Goal: Task Accomplishment & Management: Complete application form

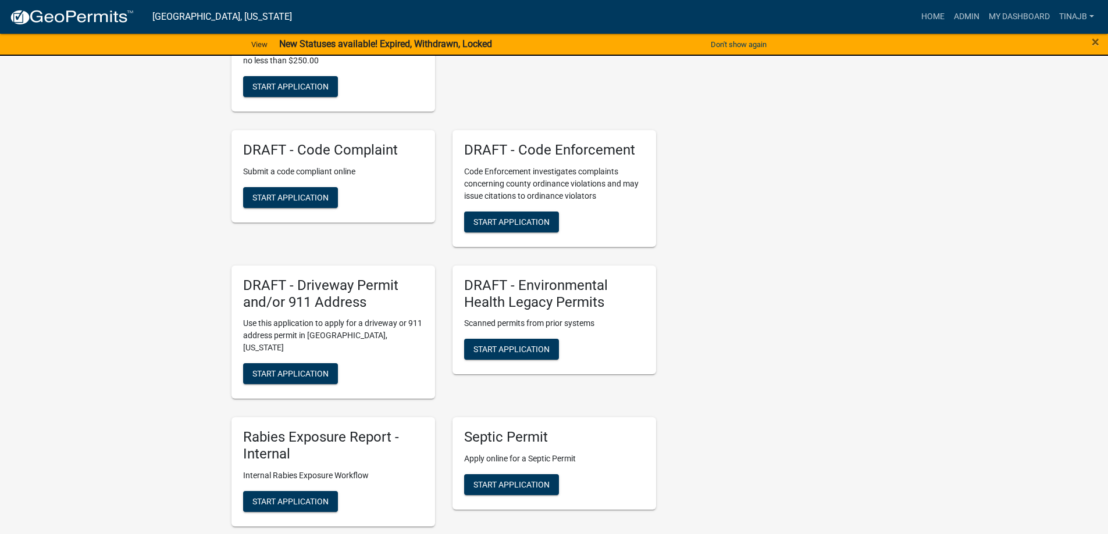
scroll to position [523, 0]
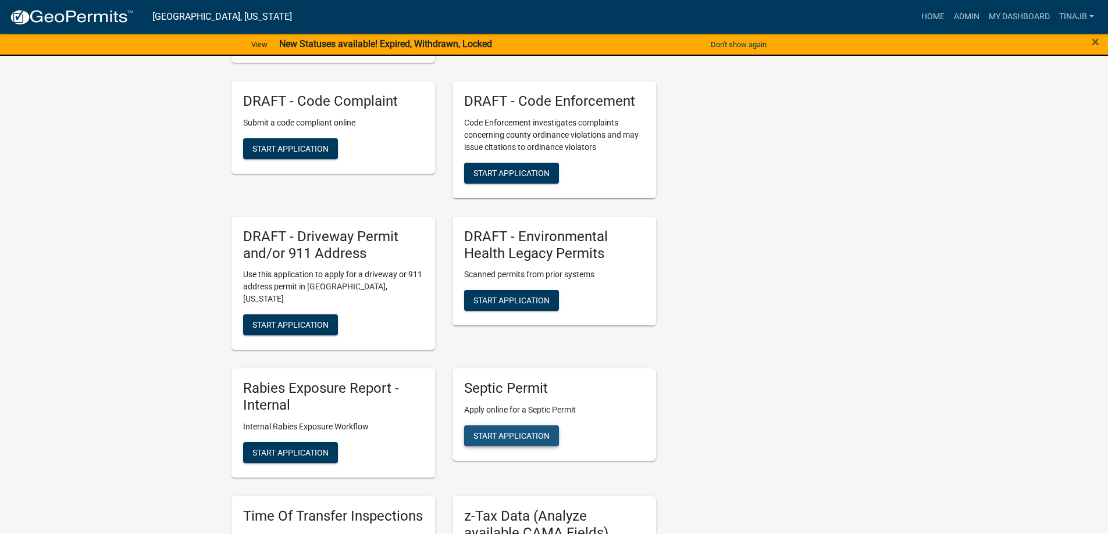
click at [505, 432] on span "Start Application" at bounding box center [511, 436] width 76 height 9
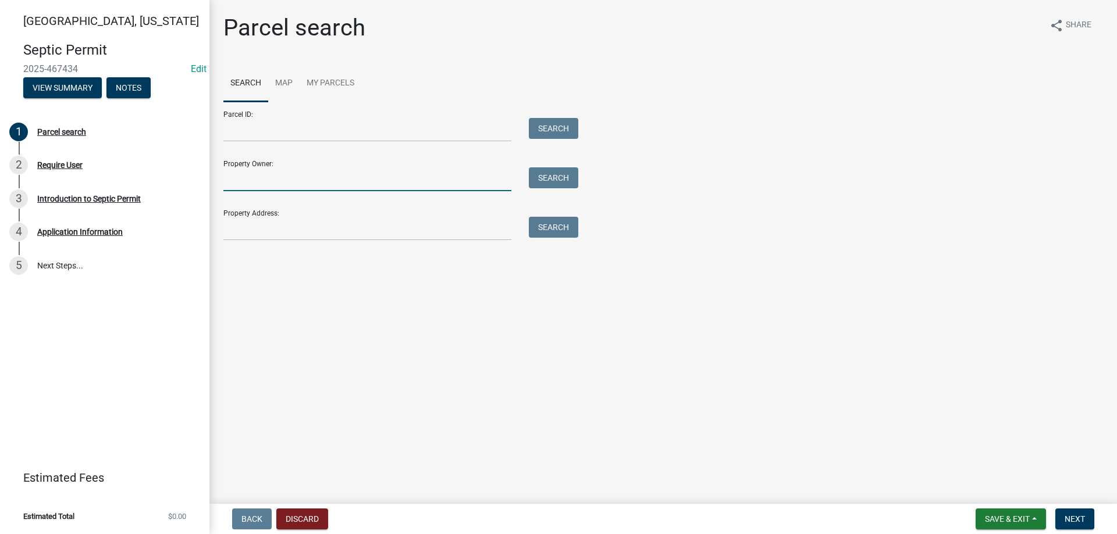
click at [280, 184] on input "Property Owner:" at bounding box center [367, 179] width 288 height 24
type input "[PERSON_NAME]"
click at [556, 170] on button "Search" at bounding box center [553, 177] width 49 height 21
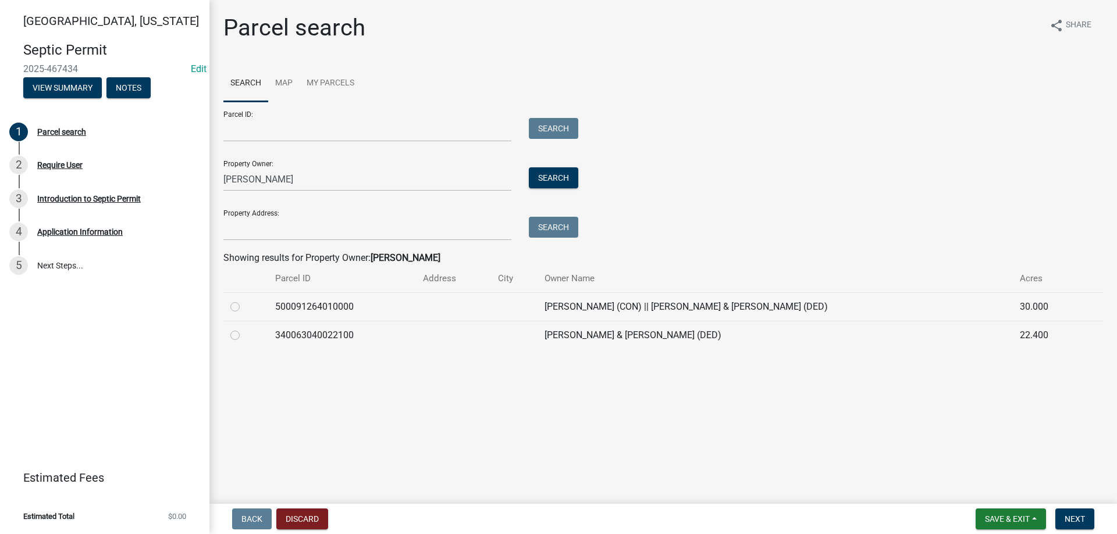
click at [244, 329] on label at bounding box center [244, 329] width 0 height 0
click at [244, 336] on input "radio" at bounding box center [248, 333] width 8 height 8
radio input "true"
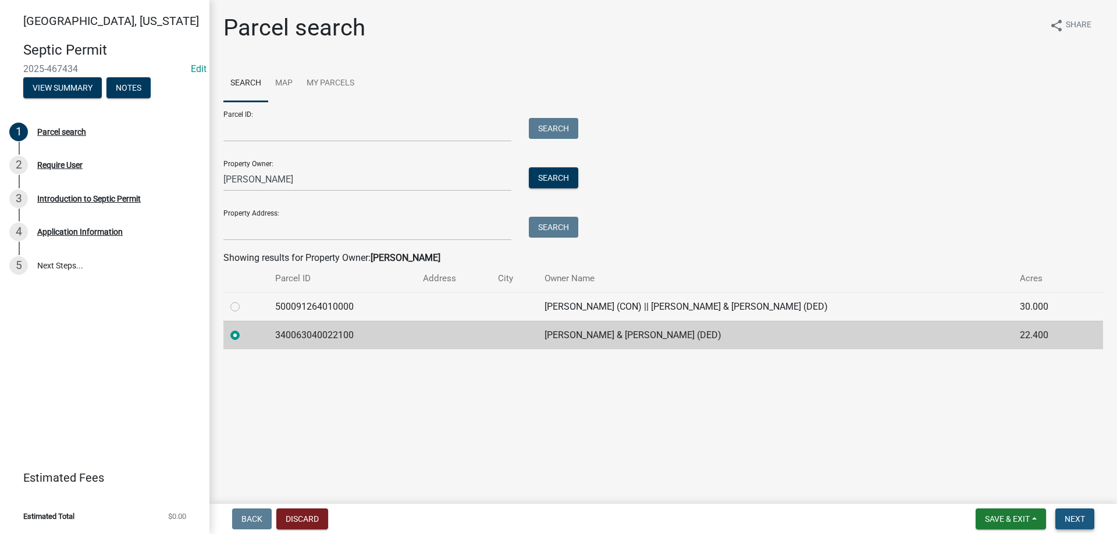
click at [1065, 511] on button "Next" at bounding box center [1074, 519] width 39 height 21
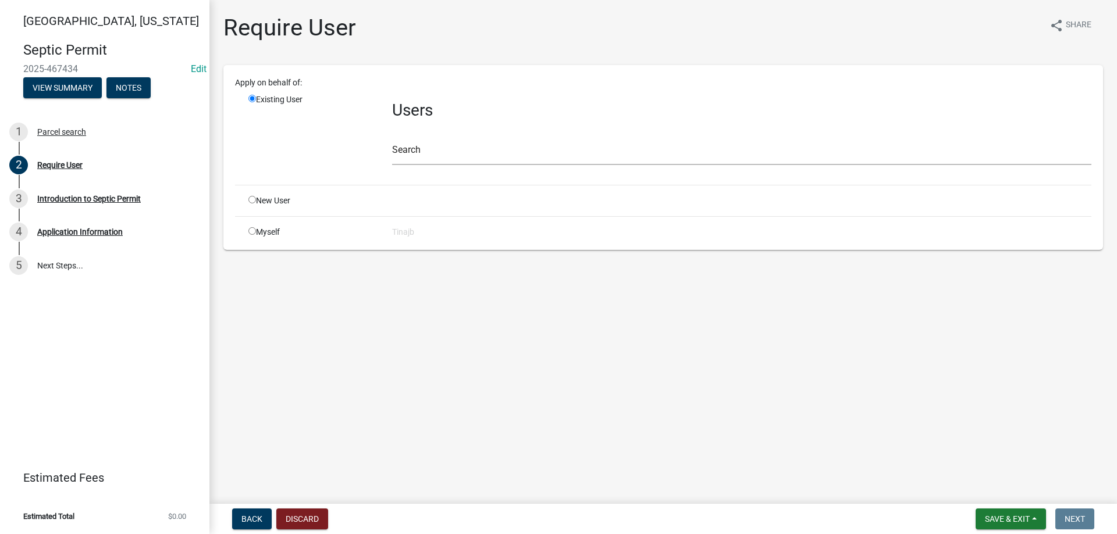
click at [250, 200] on input "radio" at bounding box center [252, 200] width 8 height 8
radio input "true"
radio input "false"
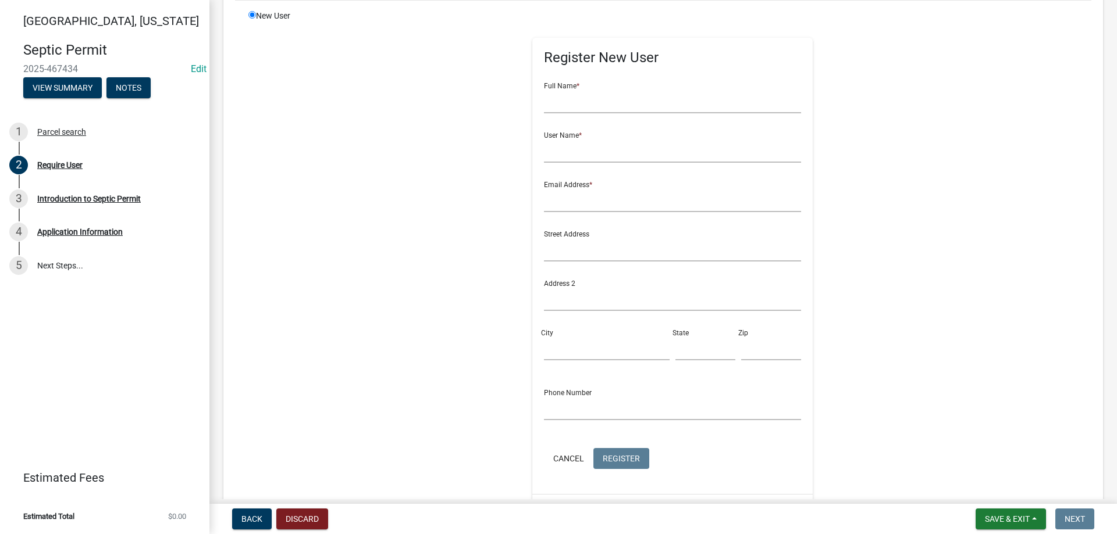
scroll to position [116, 0]
click at [574, 198] on input "text" at bounding box center [673, 199] width 258 height 24
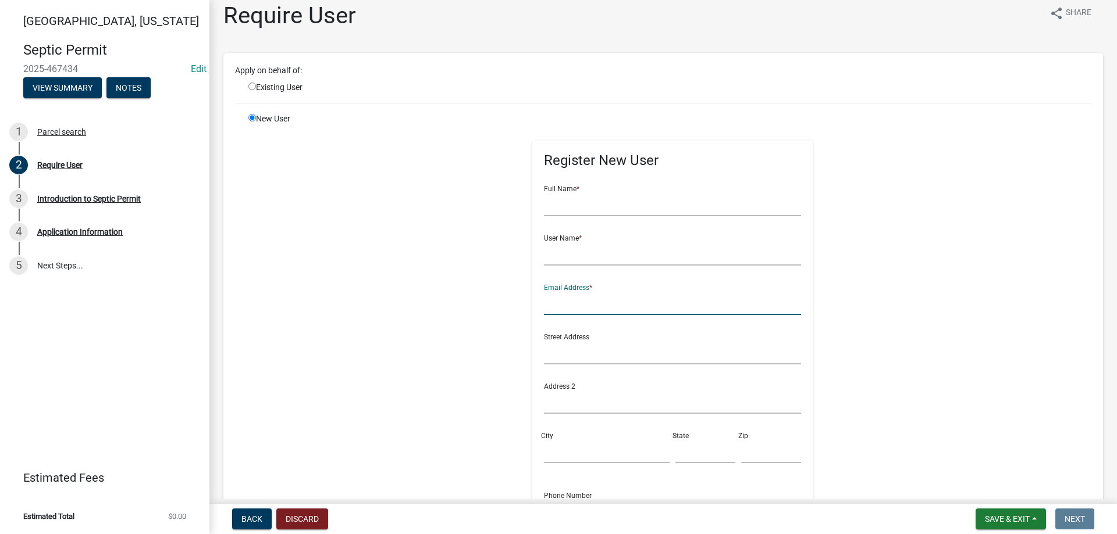
scroll to position [0, 0]
